Goal: Task Accomplishment & Management: Complete application form

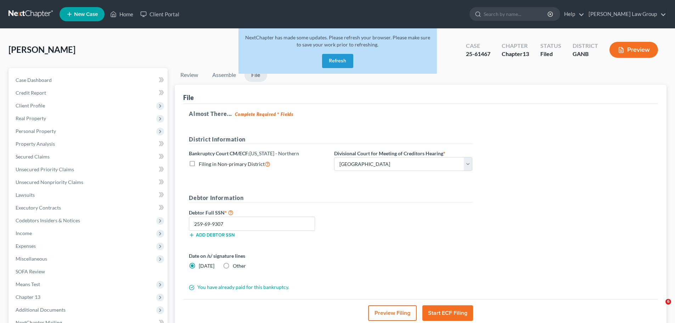
select select "0"
click at [336, 55] on button "Refresh" at bounding box center [337, 61] width 31 height 14
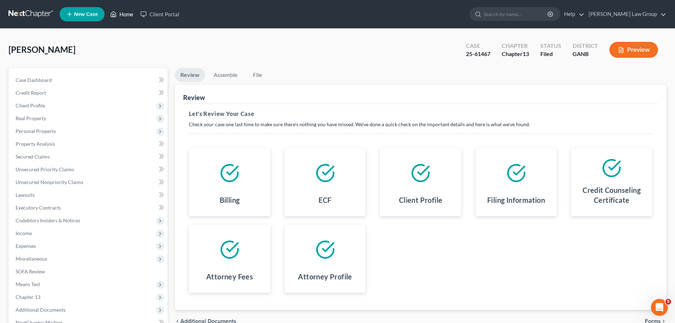
click at [126, 11] on link "Home" at bounding box center [122, 14] width 30 height 13
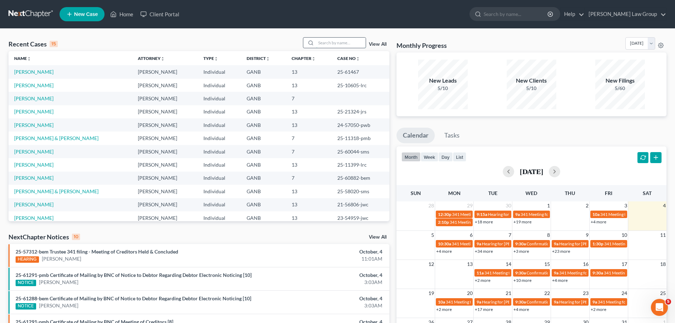
click at [329, 46] on input "search" at bounding box center [341, 43] width 50 height 10
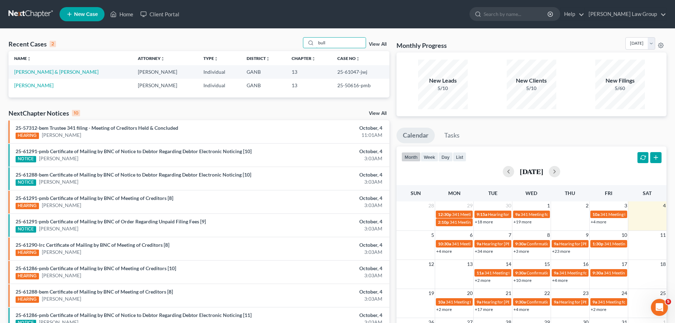
drag, startPoint x: 330, startPoint y: 42, endPoint x: 280, endPoint y: 39, distance: 49.7
click at [280, 39] on div "Recent Cases 2 bull View All" at bounding box center [198, 44] width 381 height 14
type input "[PERSON_NAME]"
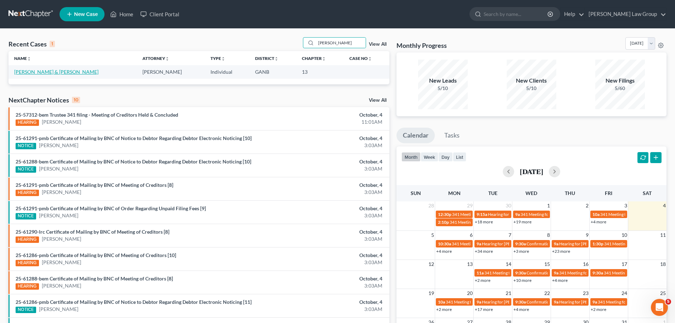
click at [43, 69] on link "[PERSON_NAME] & [PERSON_NAME]" at bounding box center [56, 72] width 84 height 6
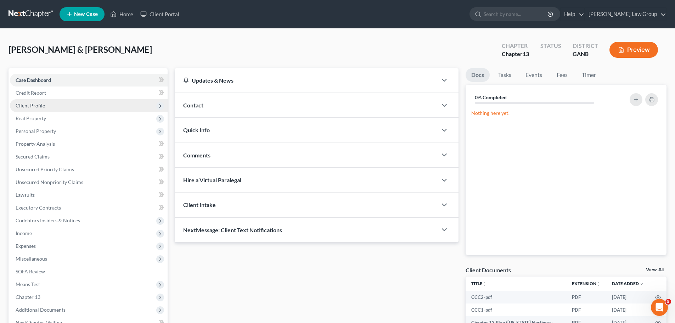
click at [44, 103] on span "Client Profile" at bounding box center [30, 105] width 29 height 6
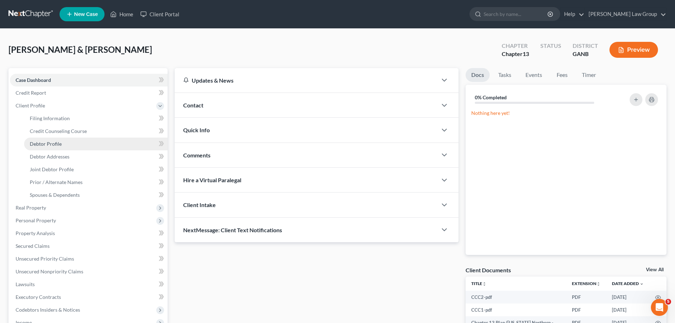
click at [54, 144] on span "Debtor Profile" at bounding box center [46, 144] width 32 height 6
select select "1"
select select "3"
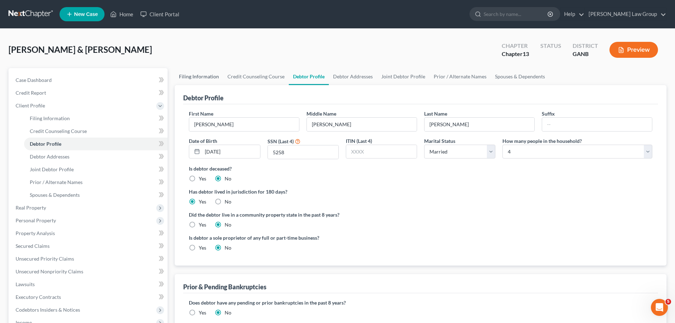
click at [199, 75] on link "Filing Information" at bounding box center [199, 76] width 49 height 17
select select "1"
select select "3"
select select "10"
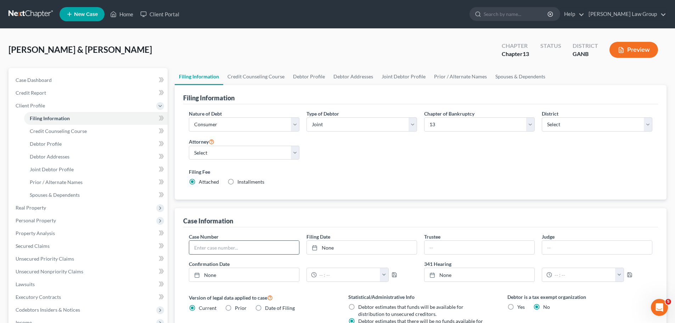
click at [222, 248] on input "text" at bounding box center [244, 246] width 110 height 13
paste input "25-61321-jwc"
type input "25-61321-jwc"
click at [330, 248] on link "[DATE]" at bounding box center [362, 246] width 110 height 13
click at [392, 210] on div "Case Information" at bounding box center [420, 217] width 475 height 19
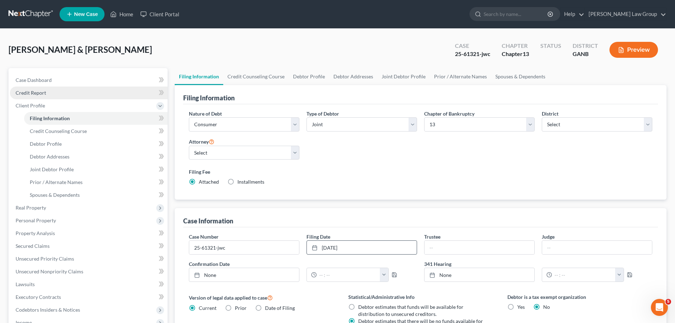
click at [37, 92] on span "Credit Report" at bounding box center [31, 93] width 30 height 6
